Goal: Transaction & Acquisition: Purchase product/service

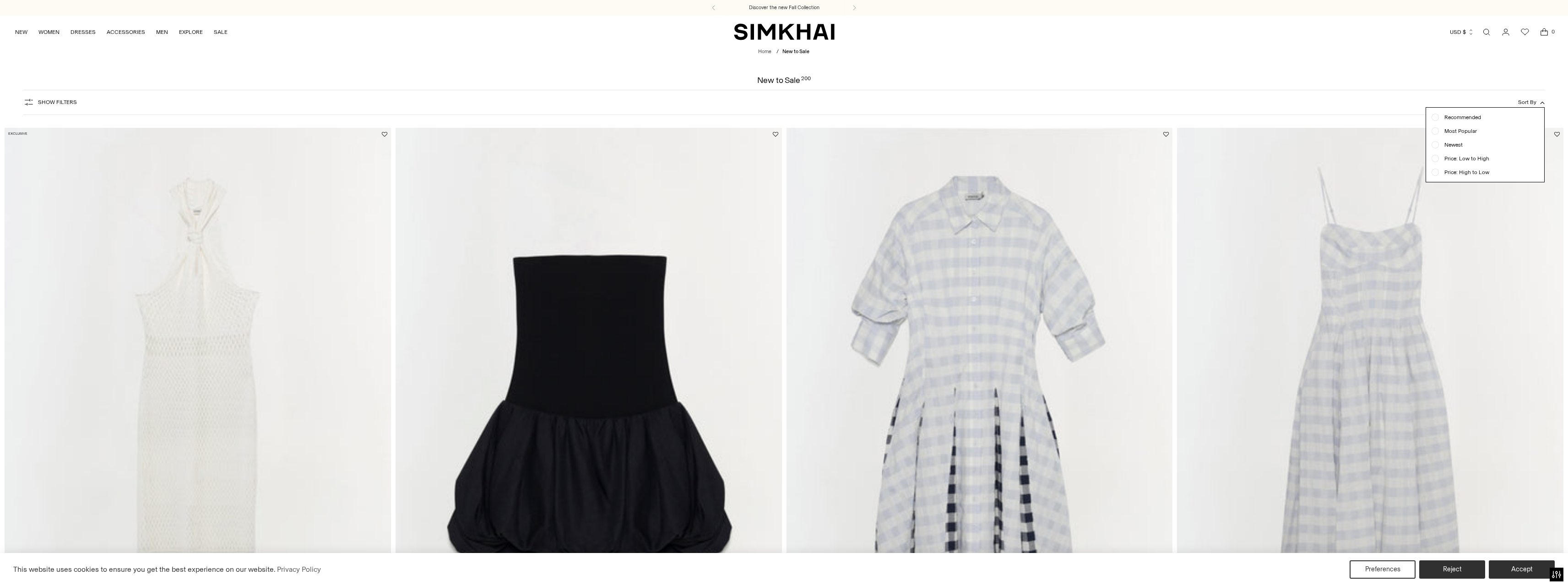
click at [1465, 160] on span "Price: Low to High" at bounding box center [1464, 158] width 50 height 8
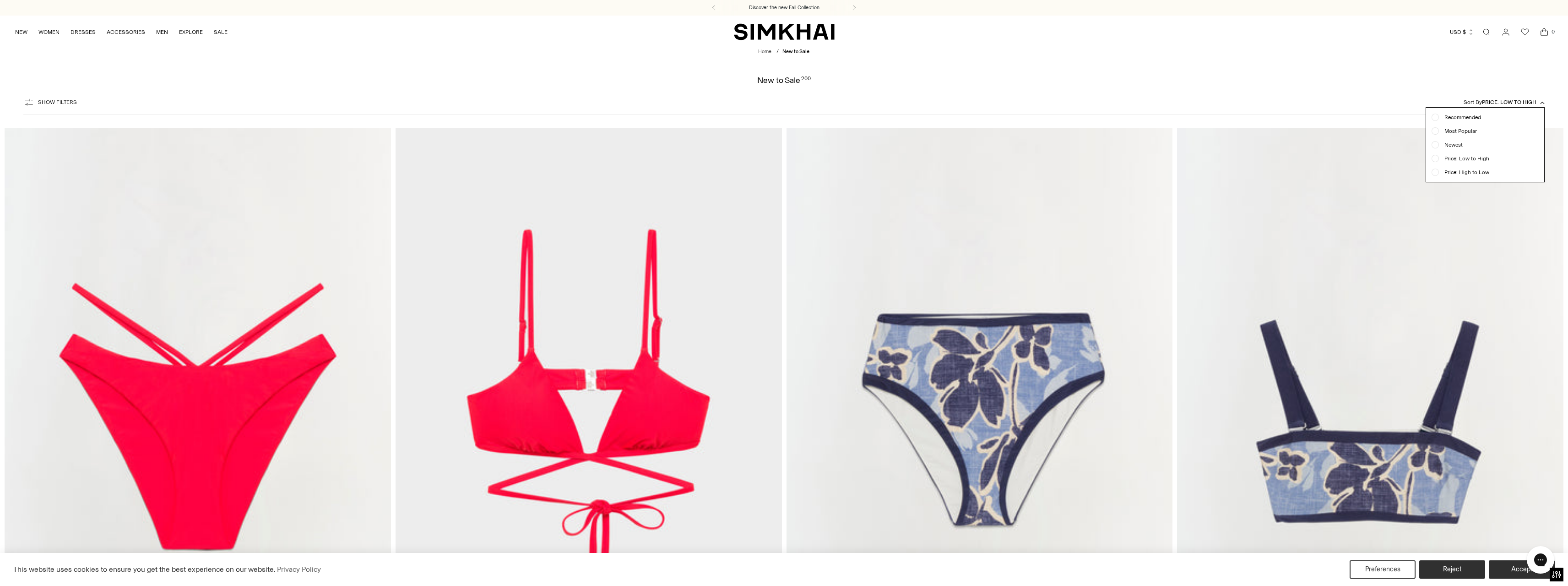
click at [55, 100] on span "Show Filters" at bounding box center [57, 102] width 39 height 6
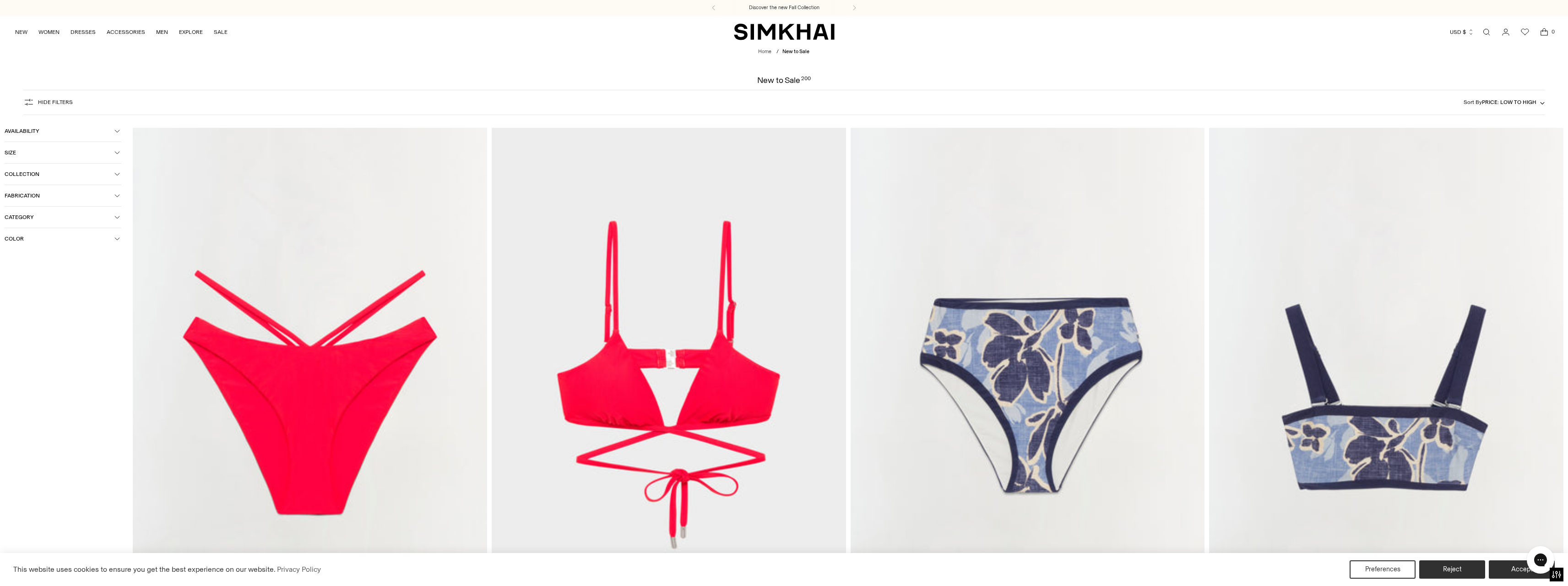
click at [62, 175] on span "Collection" at bounding box center [59, 173] width 110 height 6
click at [59, 291] on span "Category" at bounding box center [59, 288] width 110 height 6
click at [32, 334] on span "Dresses" at bounding box center [24, 333] width 25 height 8
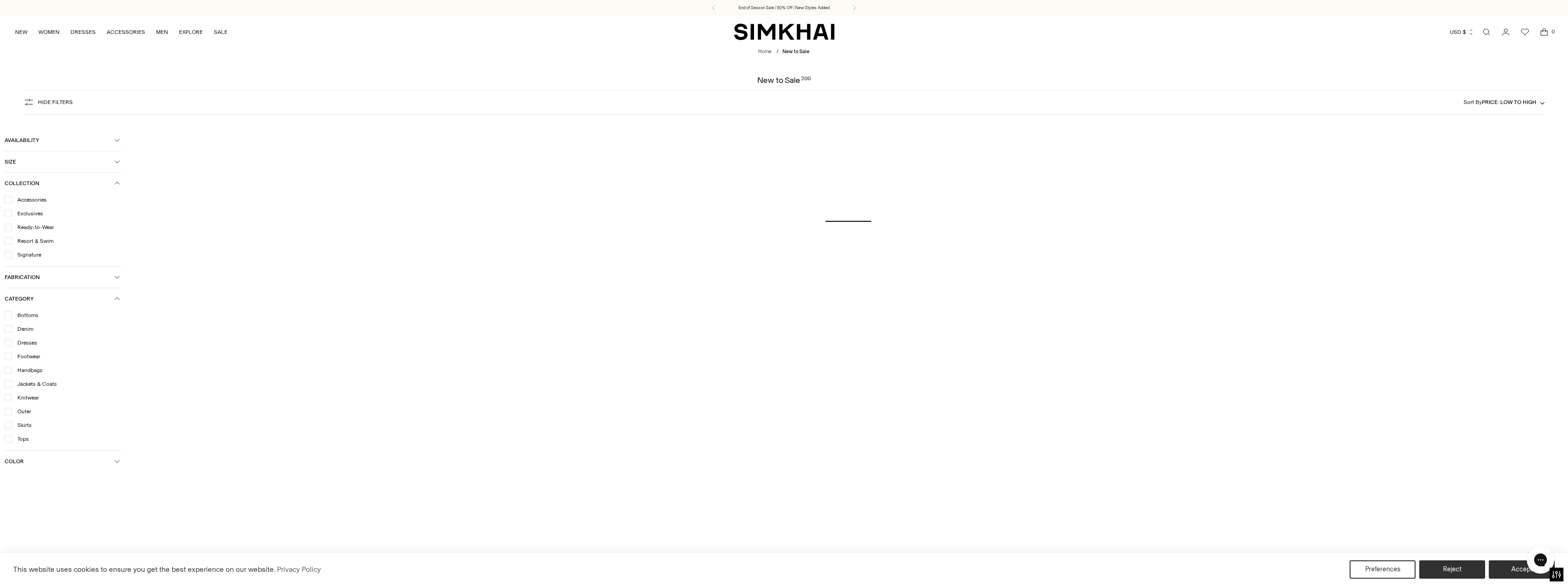
drag, startPoint x: 504, startPoint y: 50, endPoint x: 510, endPoint y: 47, distance: 6.7
click at [505, 50] on div "Home / New to Sale" at bounding box center [783, 51] width 927 height 8
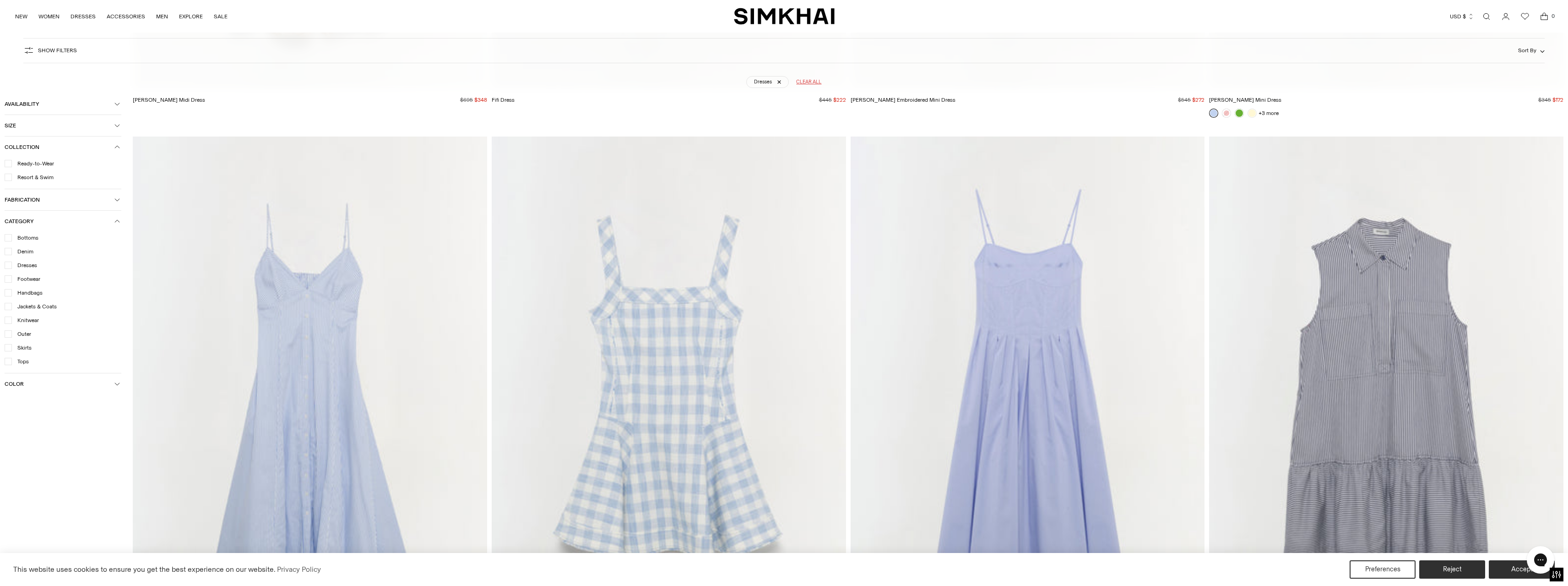
scroll to position [1442, 0]
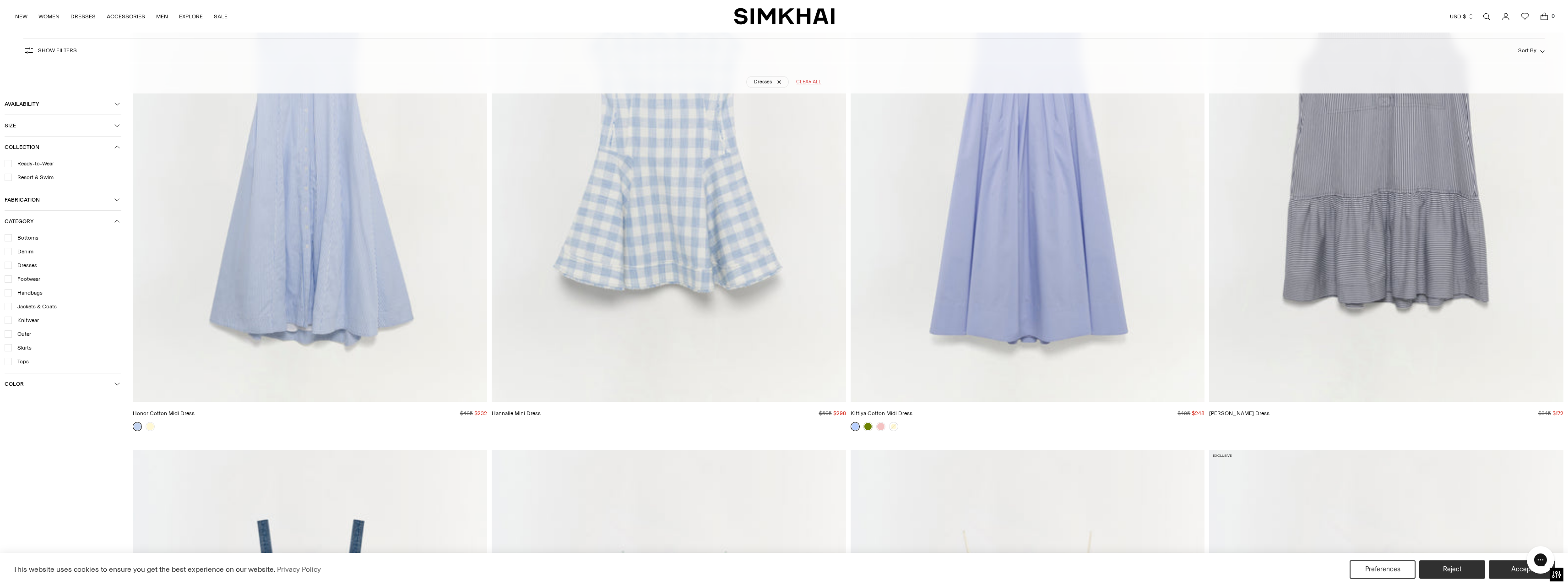
click at [1544, 47] on button "Sort By" at bounding box center [1530, 50] width 26 height 10
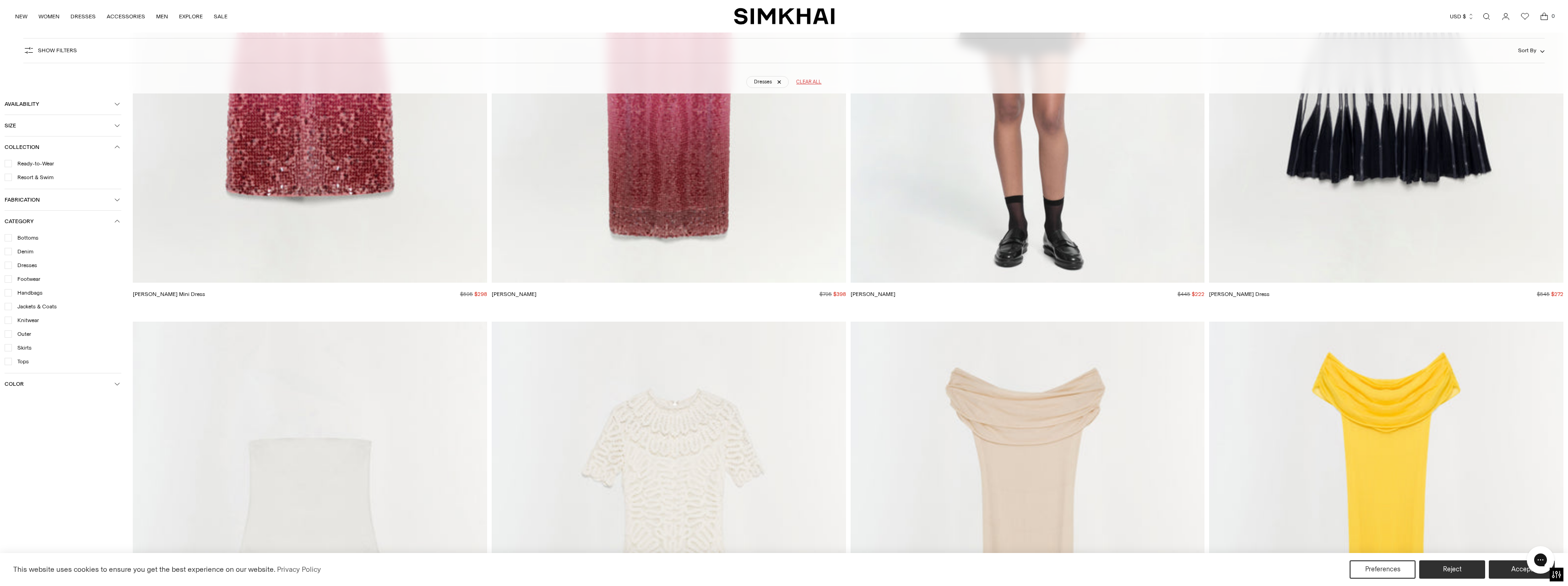
scroll to position [2724, 0]
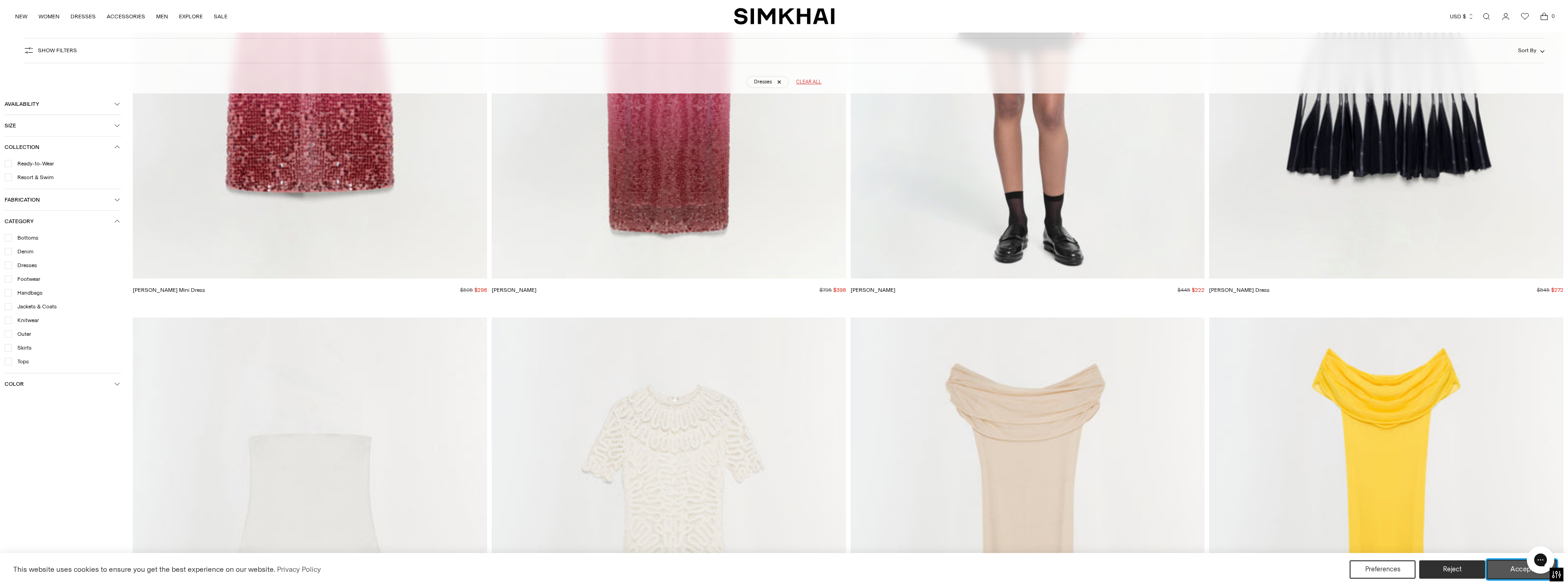
click at [1518, 571] on button "Accept" at bounding box center [1522, 569] width 70 height 19
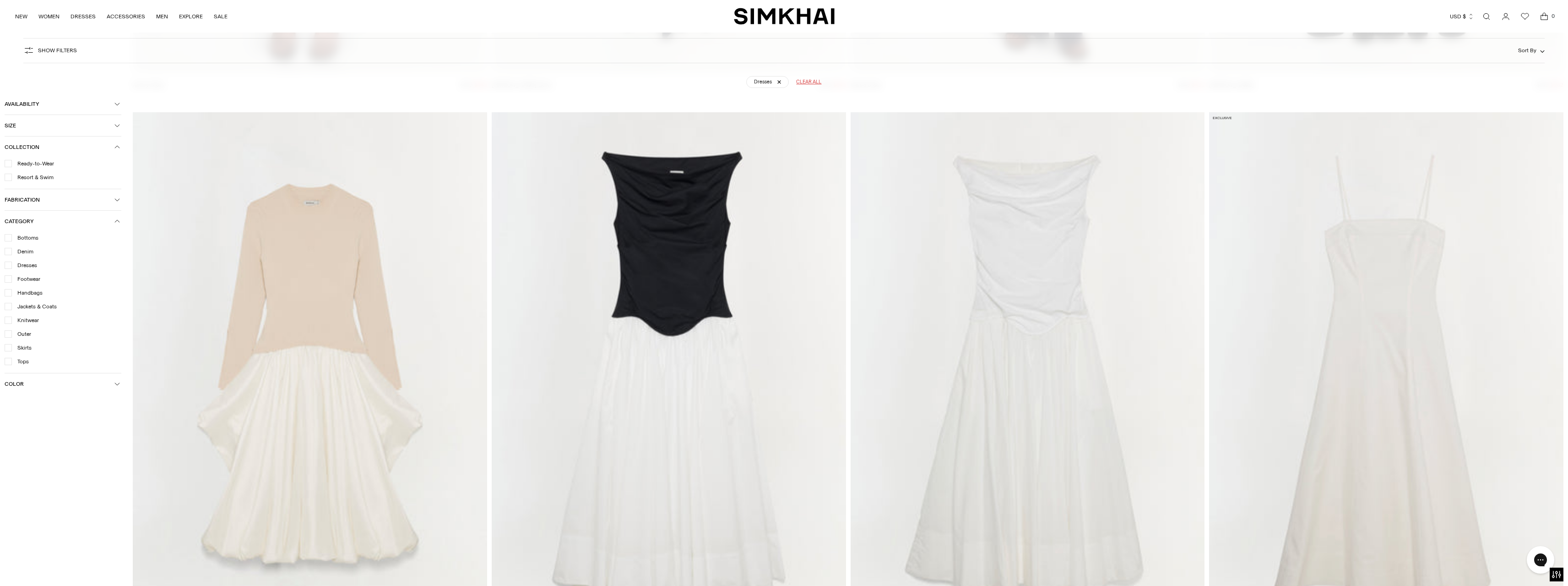
scroll to position [4864, 0]
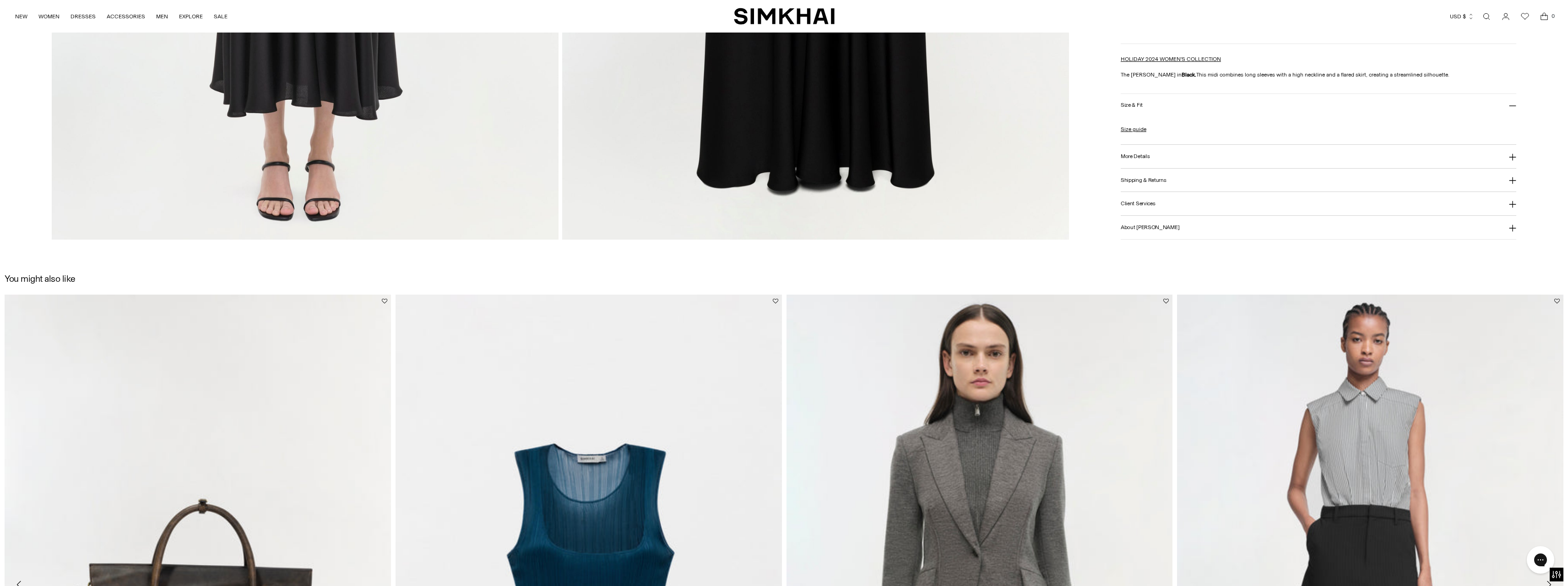
scroll to position [2377, 0]
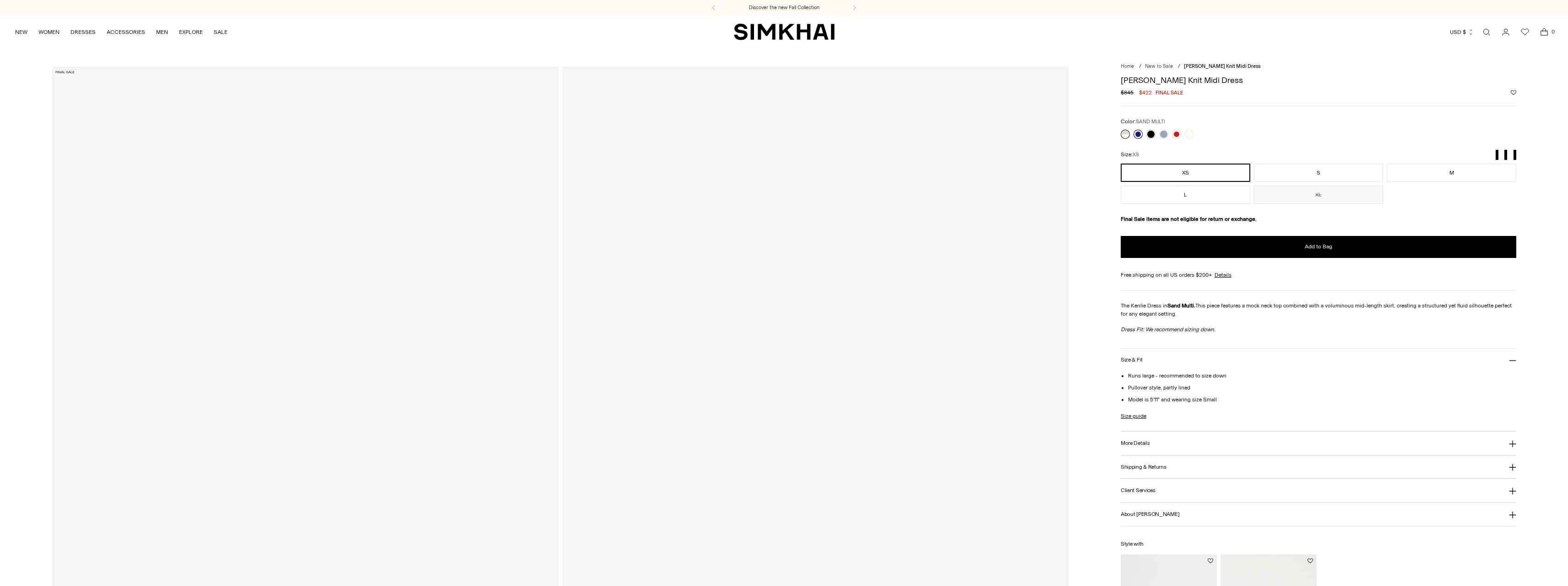
click at [1135, 135] on link at bounding box center [1138, 134] width 9 height 9
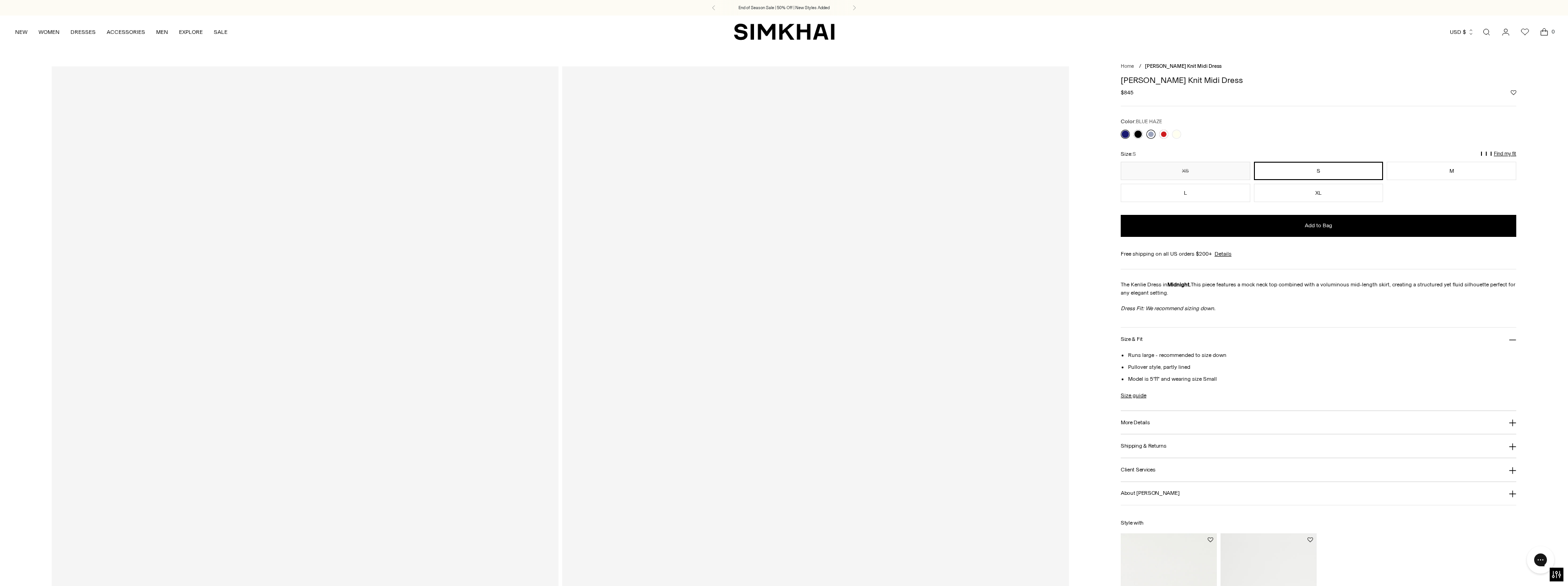
click at [1155, 134] on link at bounding box center [1151, 134] width 9 height 9
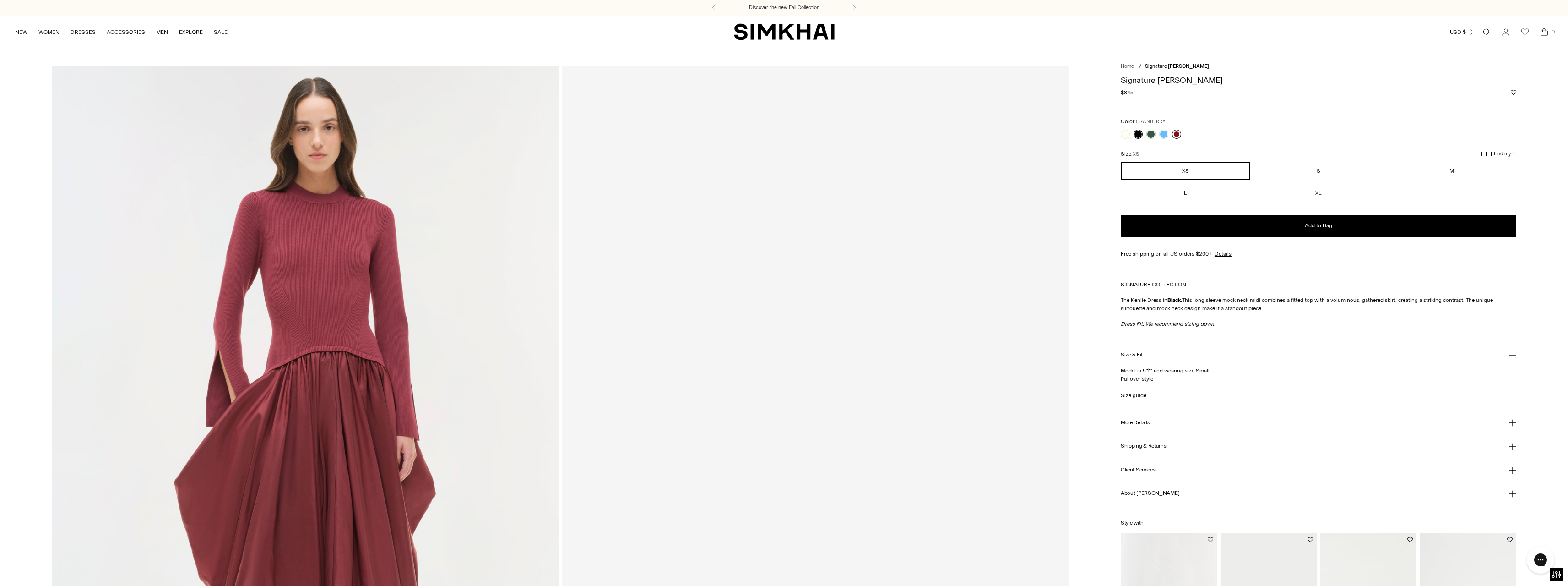
click at [1176, 134] on link at bounding box center [1176, 134] width 9 height 9
